Goal: Information Seeking & Learning: Check status

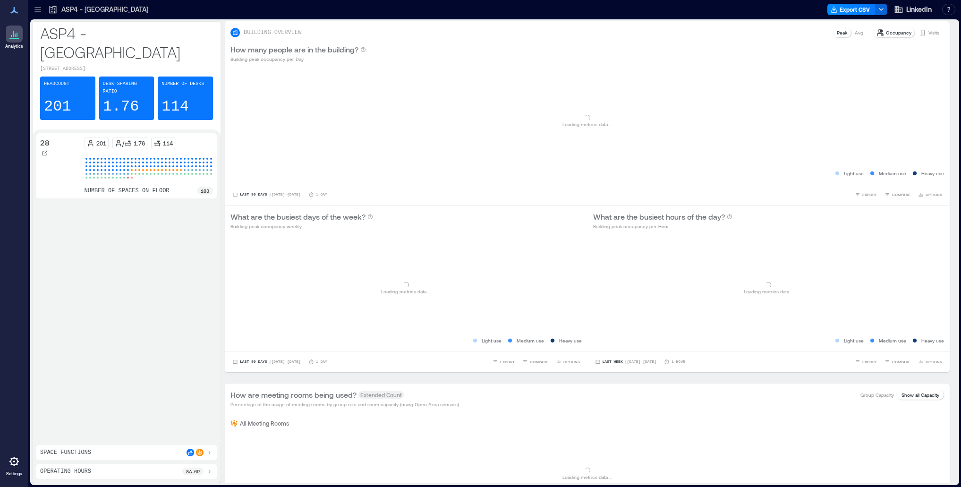
click at [80, 8] on p "ASP4 - [GEOGRAPHIC_DATA]" at bounding box center [104, 9] width 87 height 9
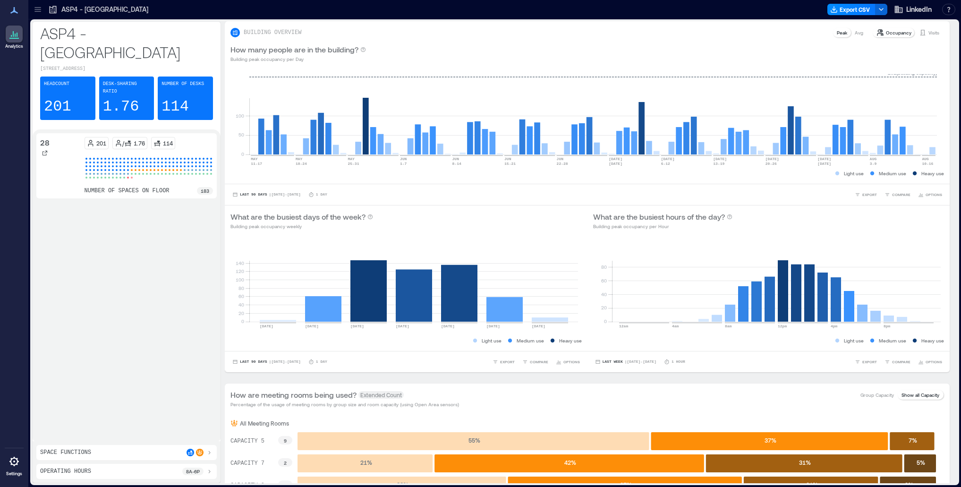
click at [37, 12] on icon at bounding box center [37, 9] width 9 height 9
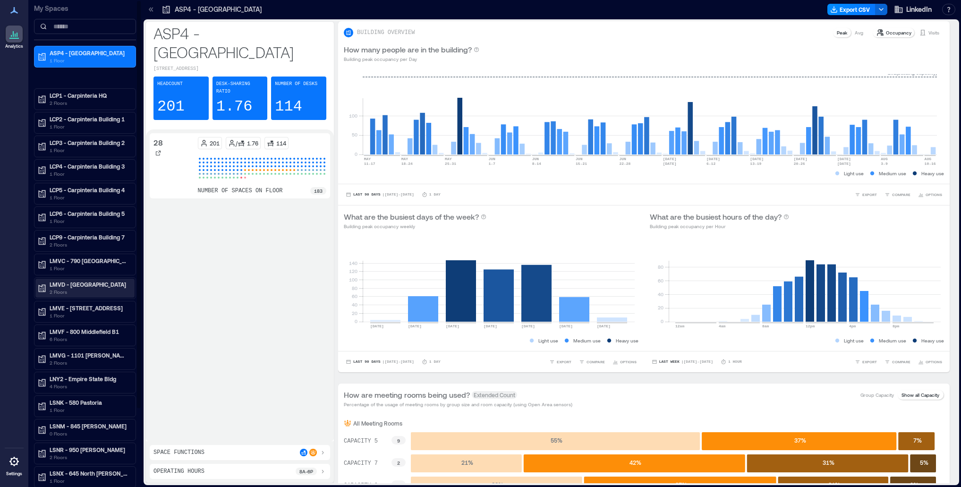
click at [80, 293] on p "2 Floors" at bounding box center [89, 292] width 79 height 8
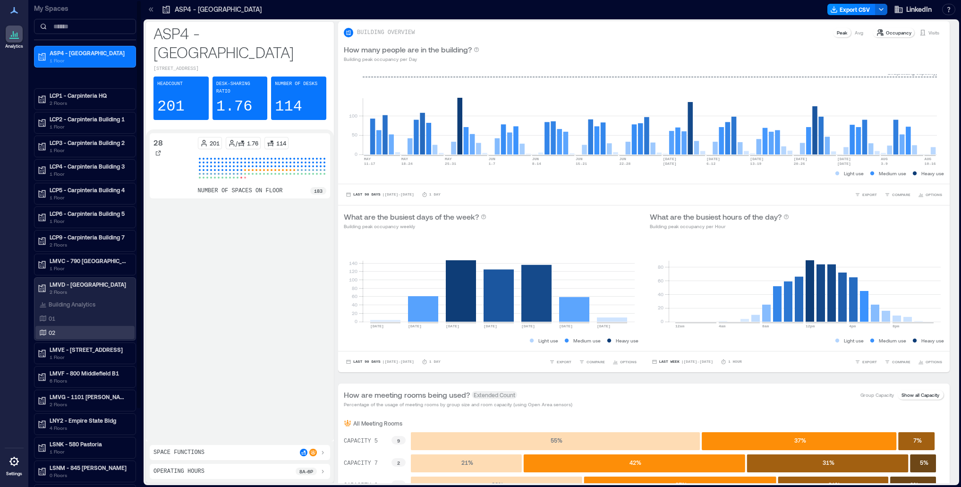
click at [59, 332] on div "02" at bounding box center [83, 332] width 92 height 9
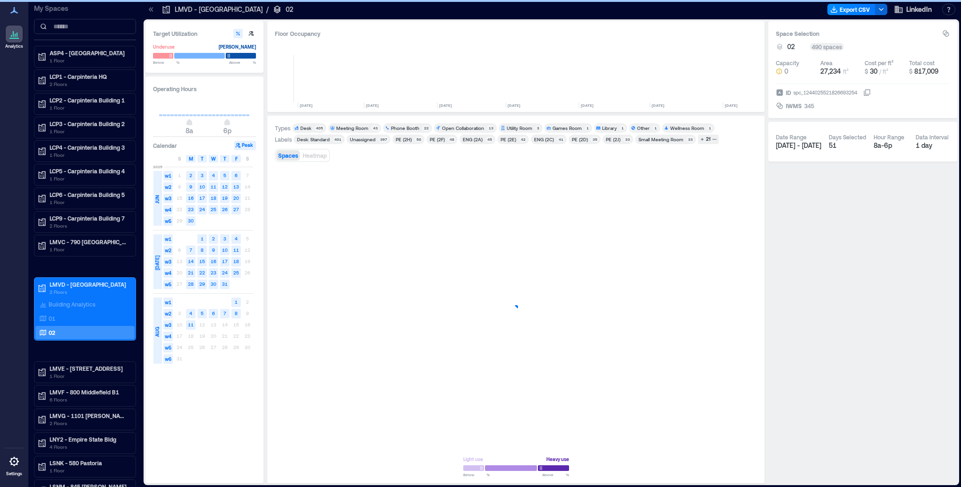
scroll to position [0, 999]
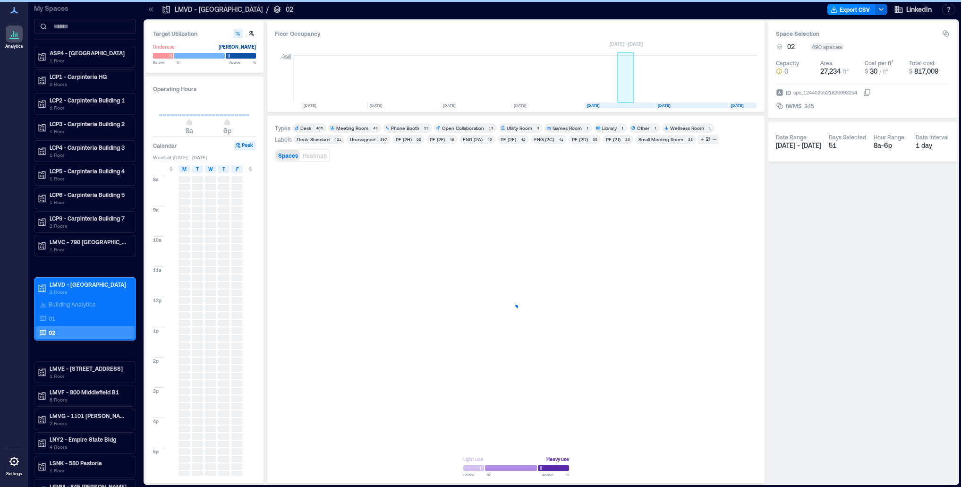
click at [629, 93] on rect at bounding box center [625, 78] width 17 height 47
click at [788, 219] on div "Space Selection 02 490 spaces Capacity 0 Area 27,234 ft² Cost per ft² $ 30 / ft…" at bounding box center [862, 252] width 189 height 462
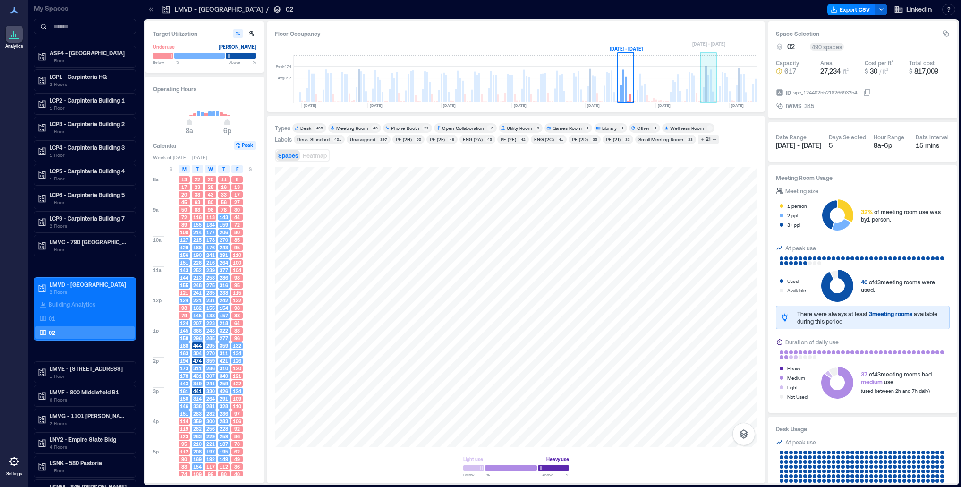
click at [715, 83] on rect at bounding box center [708, 78] width 17 height 47
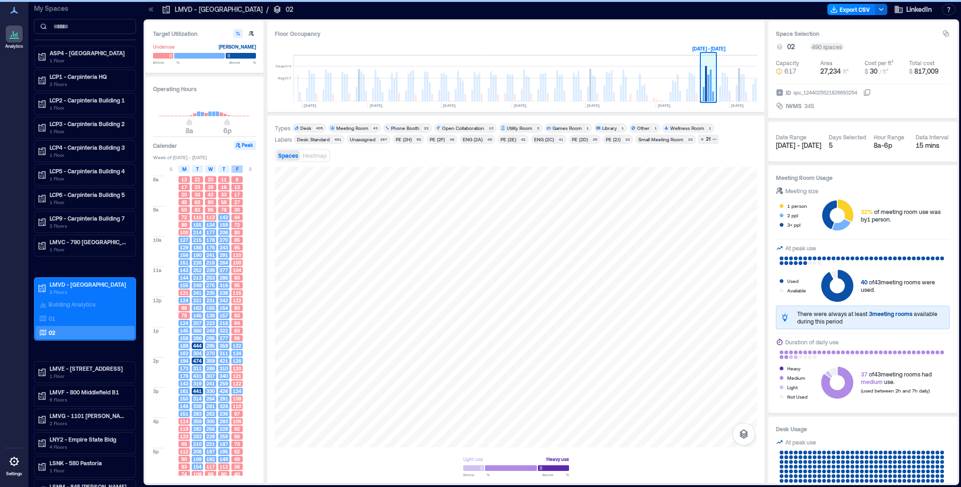
click at [184, 172] on span "M" at bounding box center [184, 169] width 4 height 8
click at [211, 170] on span "W" at bounding box center [210, 169] width 5 height 8
click at [225, 168] on span "T" at bounding box center [223, 169] width 3 height 8
click at [239, 168] on div "F" at bounding box center [236, 169] width 11 height 8
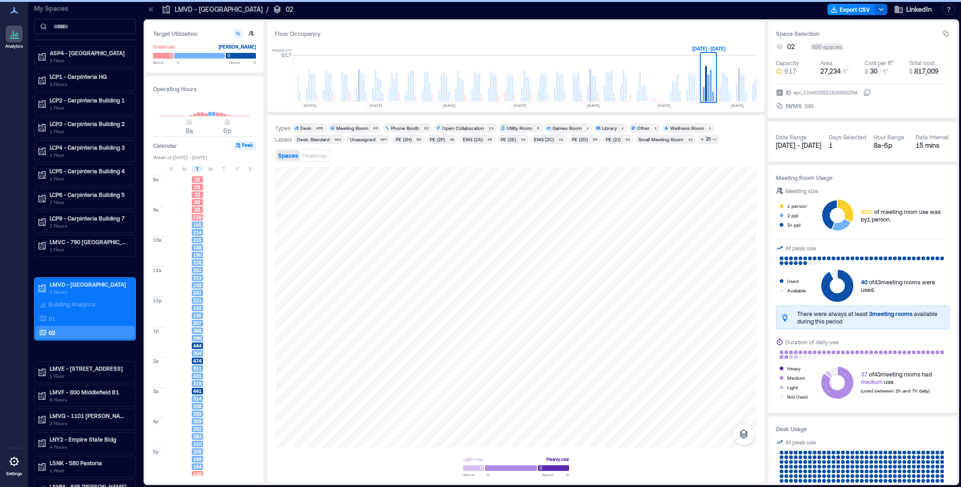
click at [200, 346] on span "444" at bounding box center [197, 345] width 8 height 7
drag, startPoint x: 190, startPoint y: 125, endPoint x: 209, endPoint y: 124, distance: 18.9
click at [209, 124] on span "8a 6p" at bounding box center [204, 123] width 91 height 14
type input "**"
drag, startPoint x: 228, startPoint y: 124, endPoint x: 202, endPoint y: 130, distance: 26.8
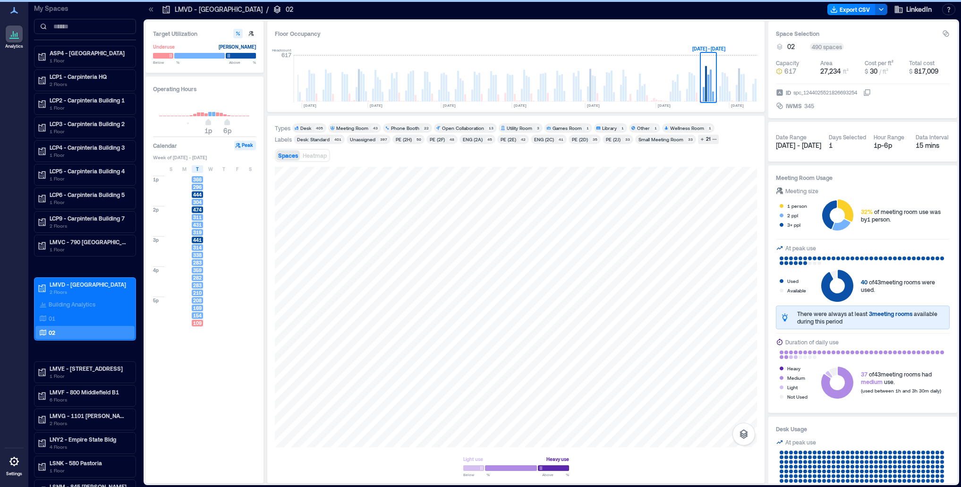
click at [203, 124] on span "1p 6p" at bounding box center [204, 123] width 91 height 14
type input "**"
click at [216, 122] on span "3p" at bounding box center [216, 123] width 6 height 4
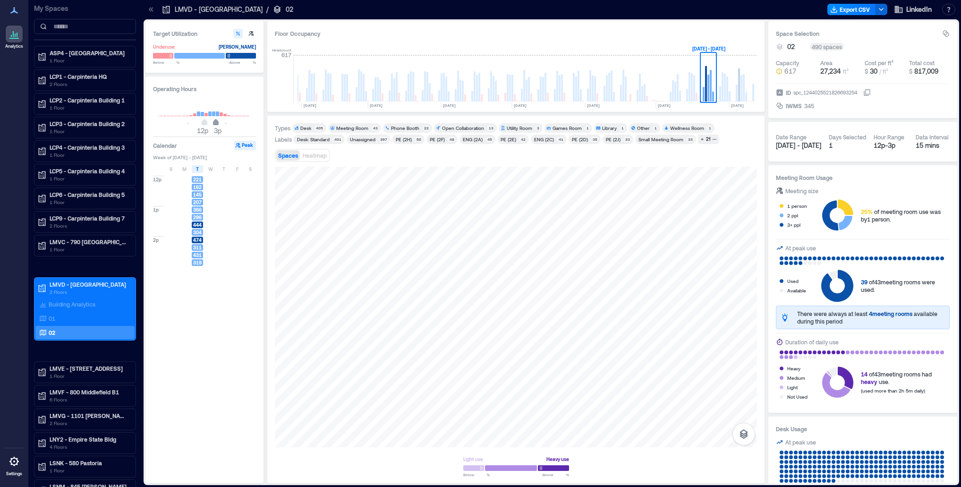
type input "**"
click at [212, 124] on span "2p" at bounding box center [212, 123] width 6 height 4
click at [208, 124] on span "1p" at bounding box center [208, 123] width 6 height 4
type input "**"
click at [204, 126] on span "12p 2p" at bounding box center [204, 123] width 91 height 14
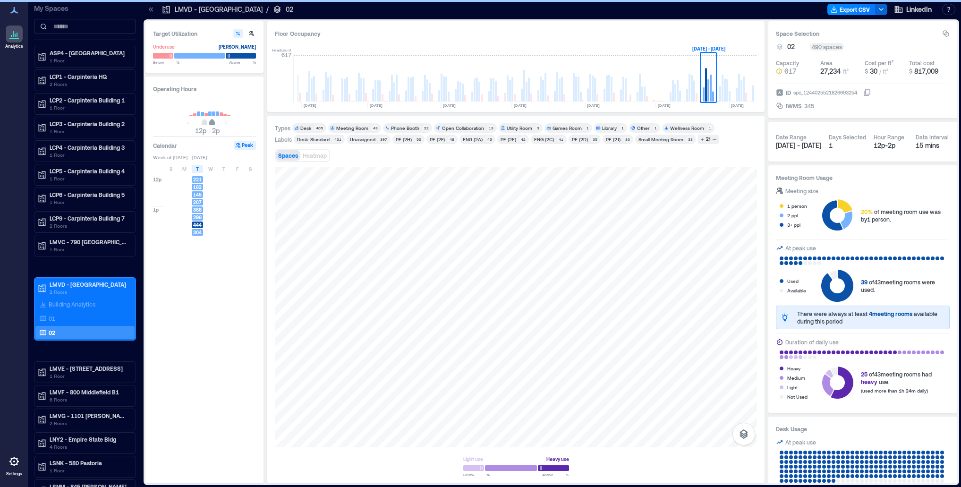
type input "**"
drag, startPoint x: 213, startPoint y: 123, endPoint x: 207, endPoint y: 123, distance: 6.1
click at [207, 123] on span "1p" at bounding box center [208, 123] width 6 height 4
